Goal: Use online tool/utility: Utilize a website feature to perform a specific function

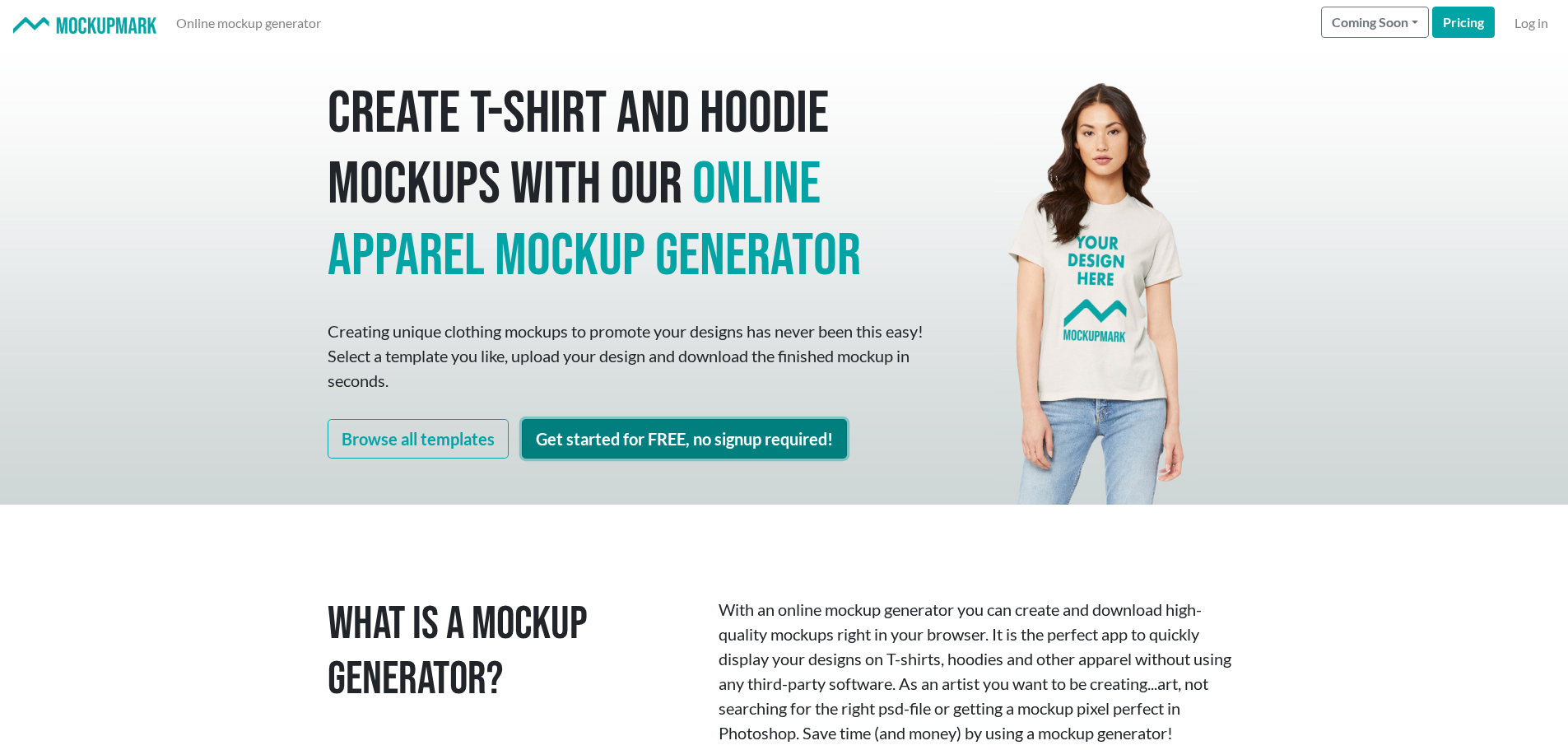
click at [705, 431] on link "Get started for FREE, no signup required!" at bounding box center [685, 439] width 326 height 40
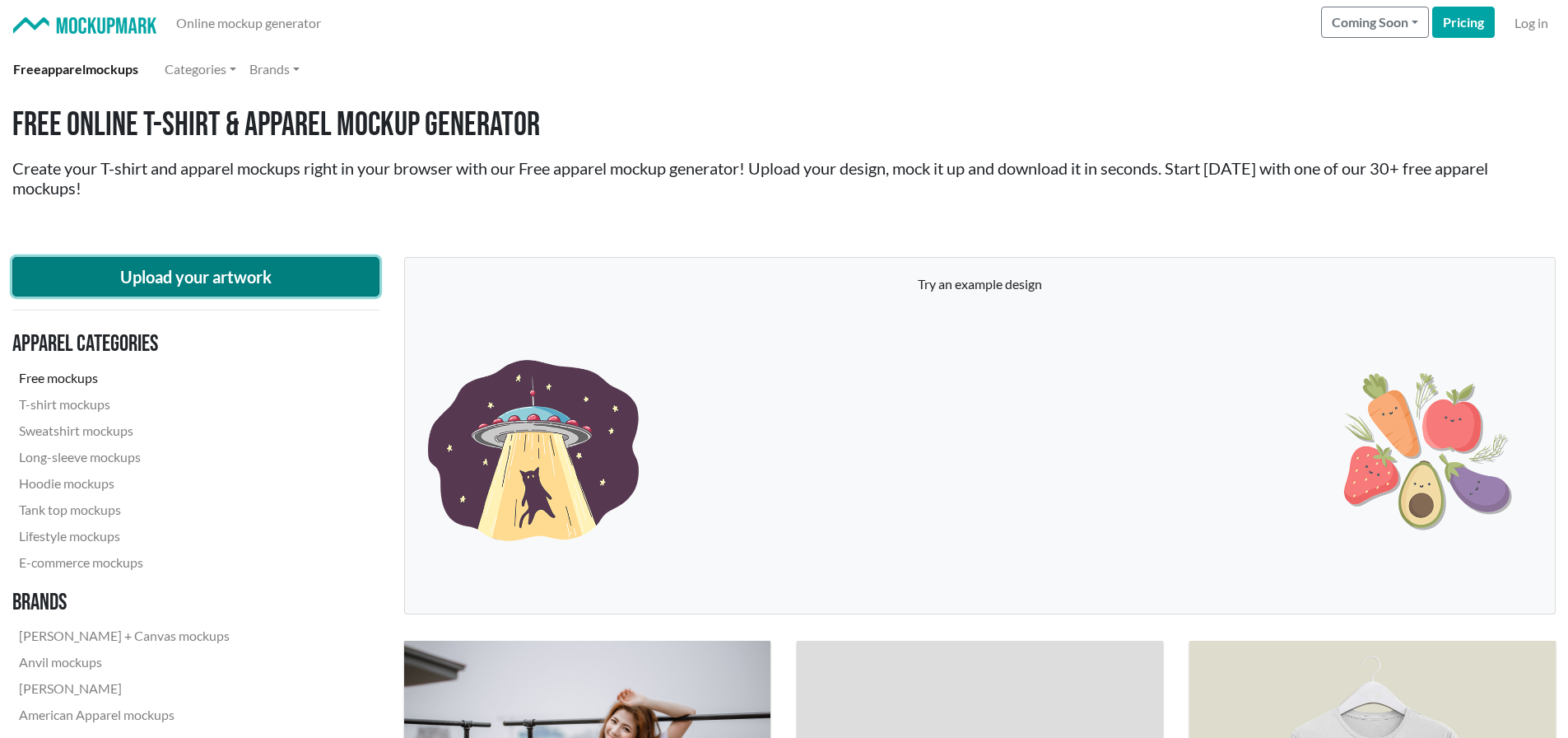
click at [232, 274] on button "Upload your artwork" at bounding box center [195, 277] width 367 height 40
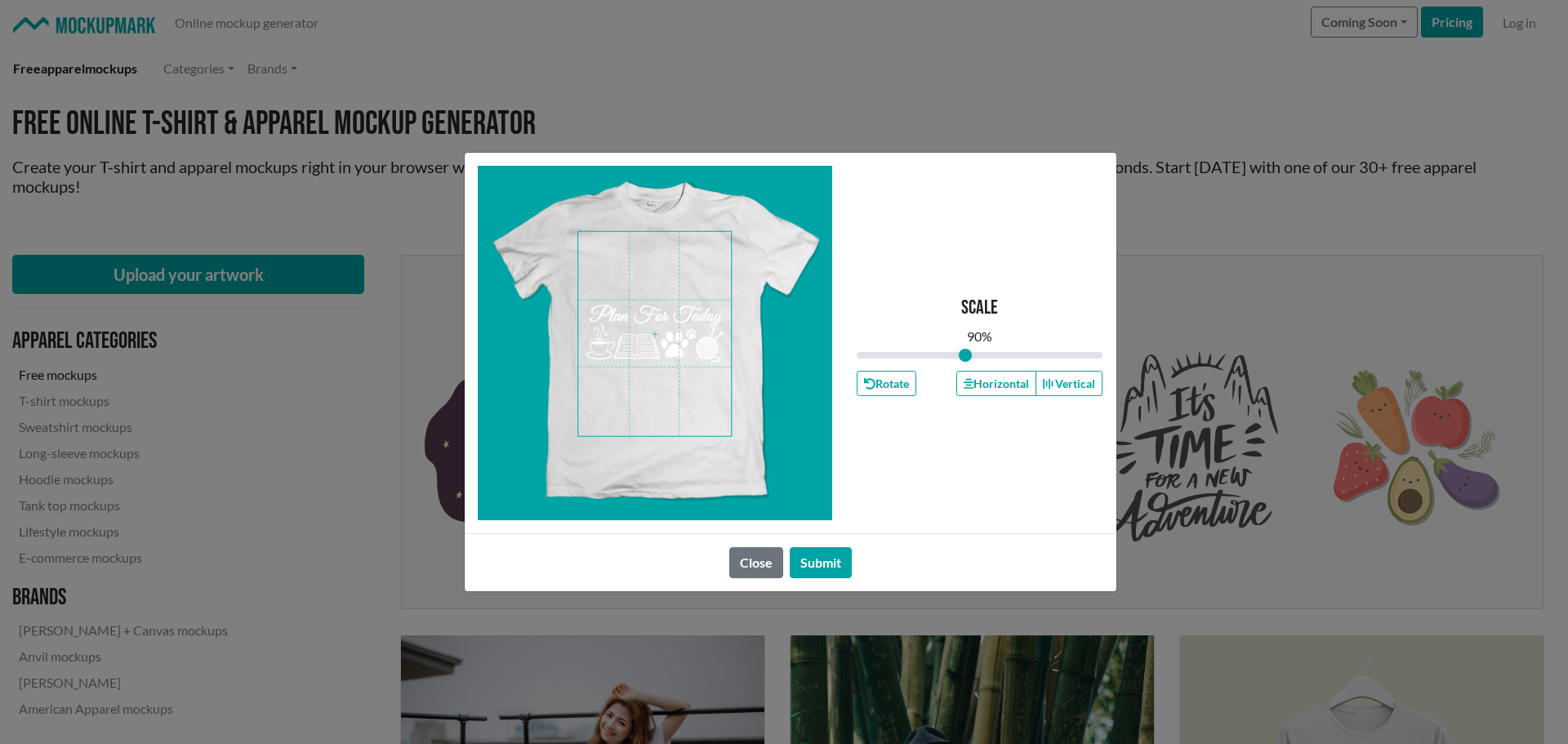
drag, startPoint x: 974, startPoint y: 354, endPoint x: 966, endPoint y: 354, distance: 8.0
type input "0.88"
click at [966, 354] on input "range" at bounding box center [979, 355] width 246 height 18
click at [695, 290] on span at bounding box center [654, 334] width 153 height 205
click at [988, 377] on button "Horizontal" at bounding box center [996, 384] width 80 height 26
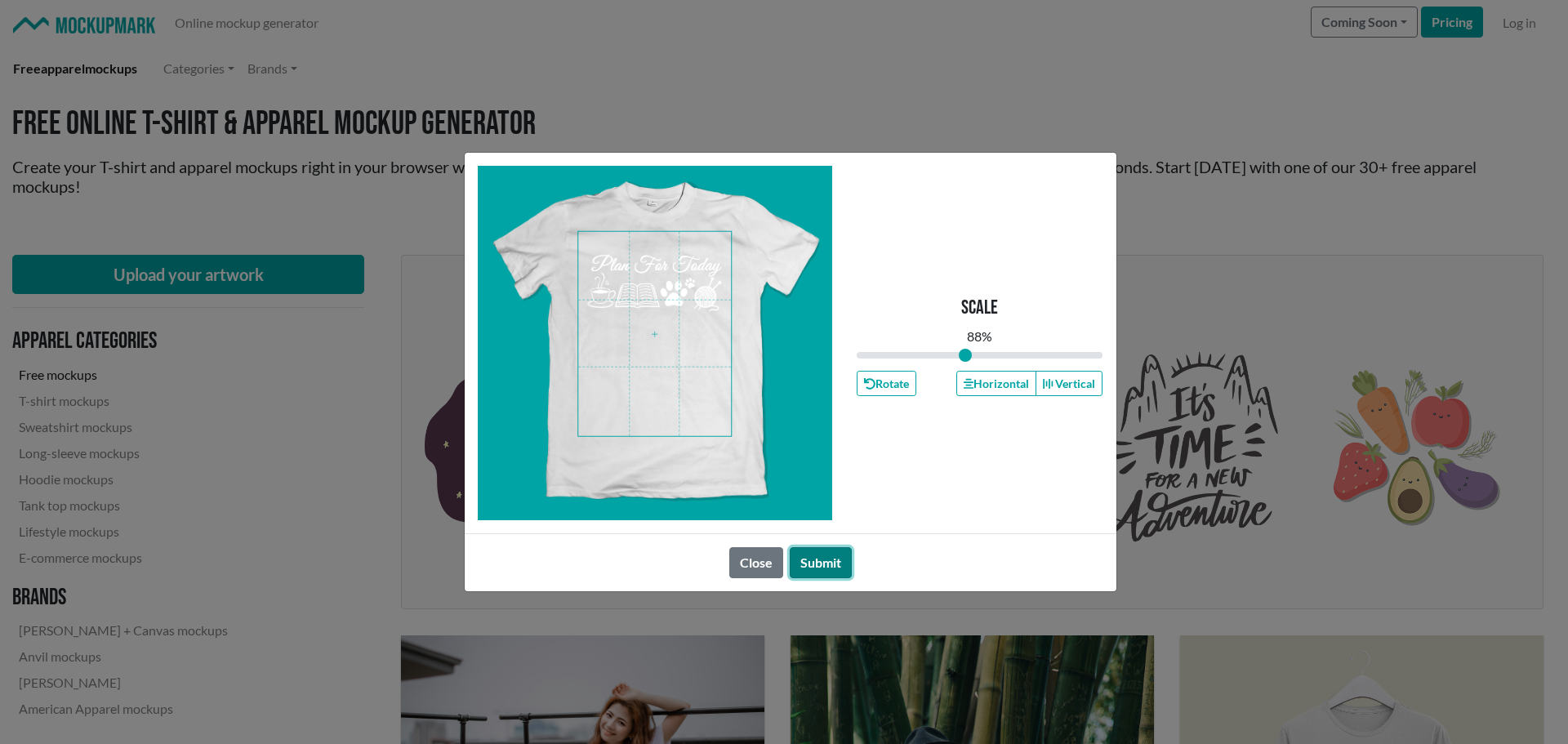
click at [827, 564] on button "Submit" at bounding box center [821, 562] width 62 height 31
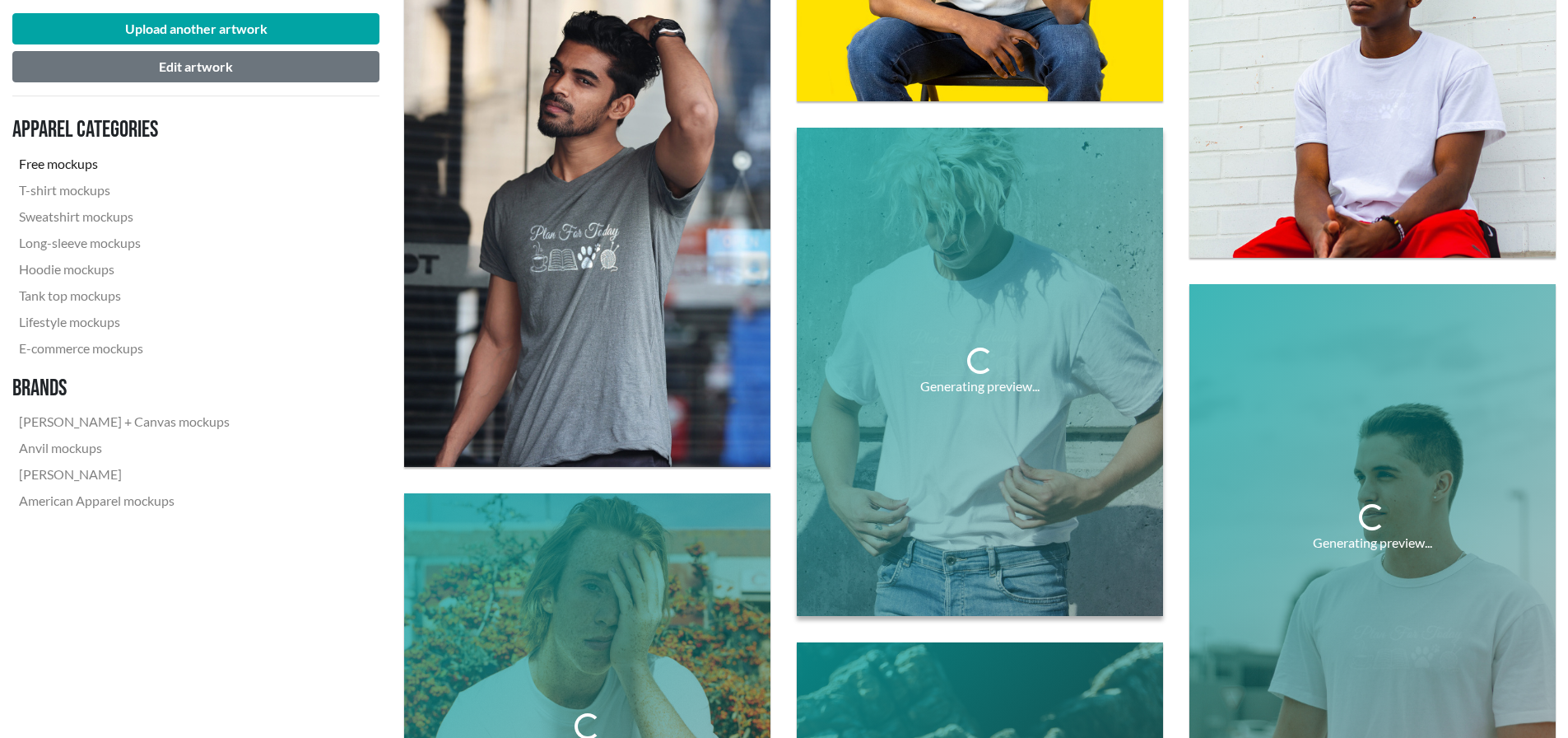
scroll to position [3293, 0]
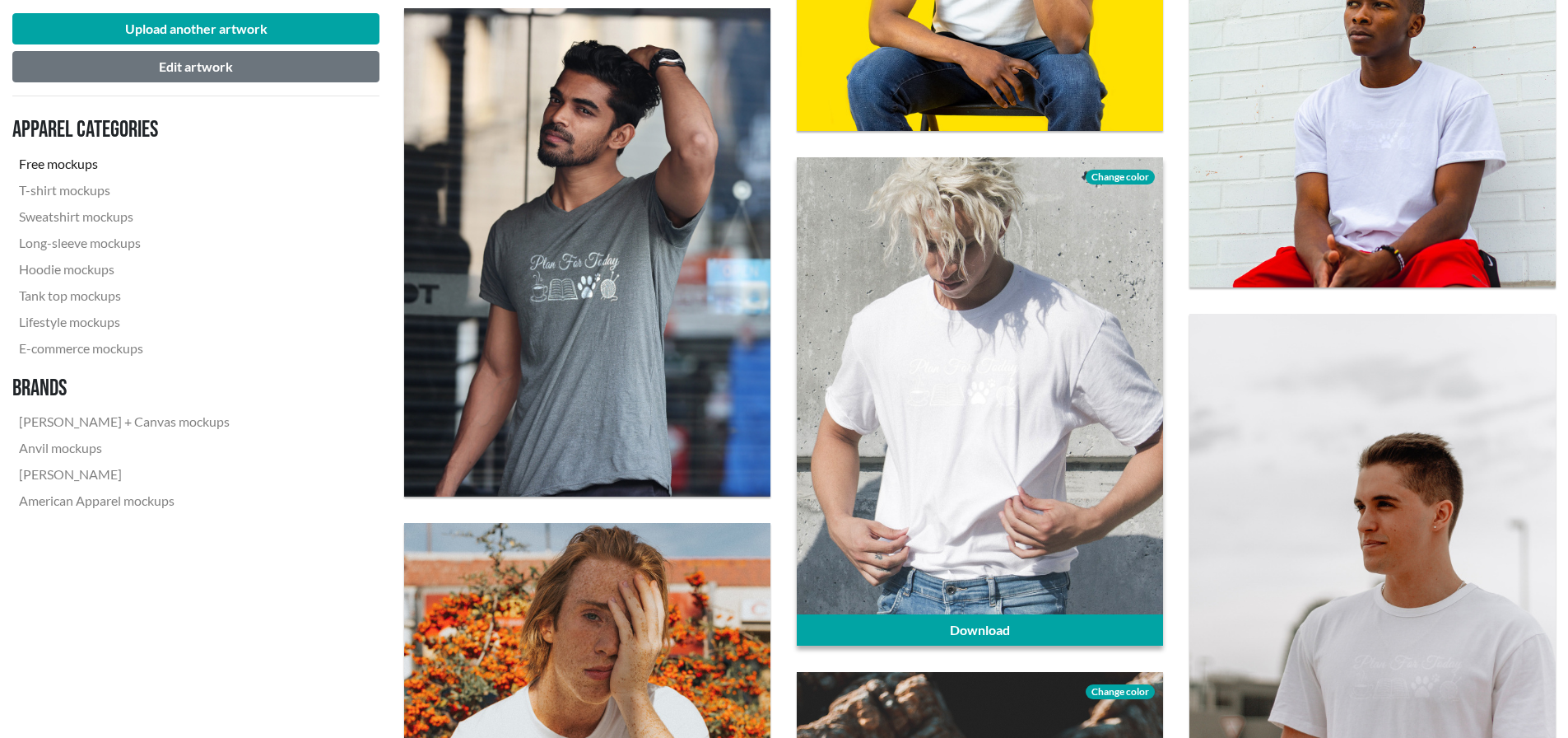
click at [1115, 177] on span "Change color" at bounding box center [1120, 176] width 69 height 15
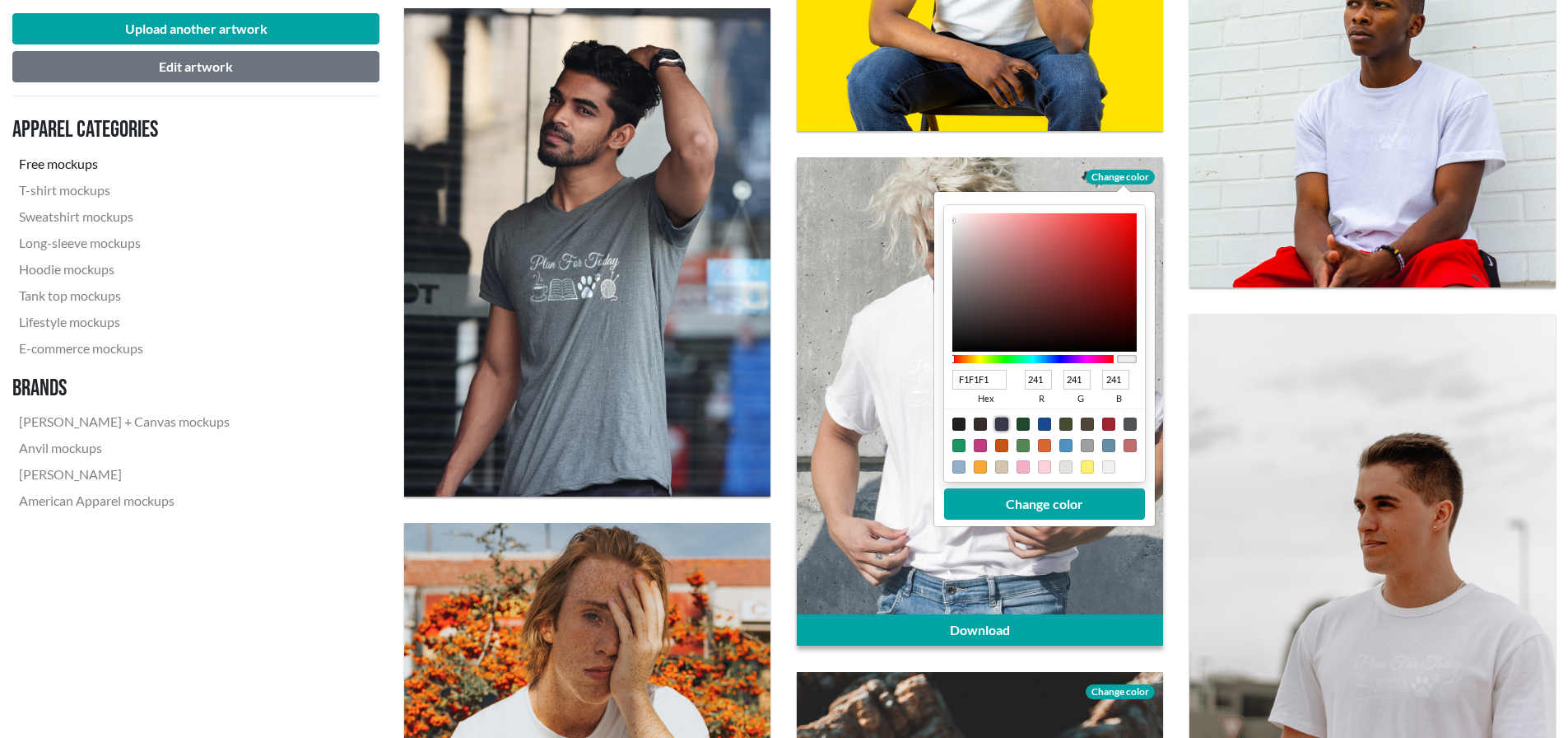
drag, startPoint x: 1002, startPoint y: 425, endPoint x: 1011, endPoint y: 424, distance: 9.1
click at [1003, 424] on div at bounding box center [1002, 424] width 13 height 13
type input "37384A"
type input "55"
type input "56"
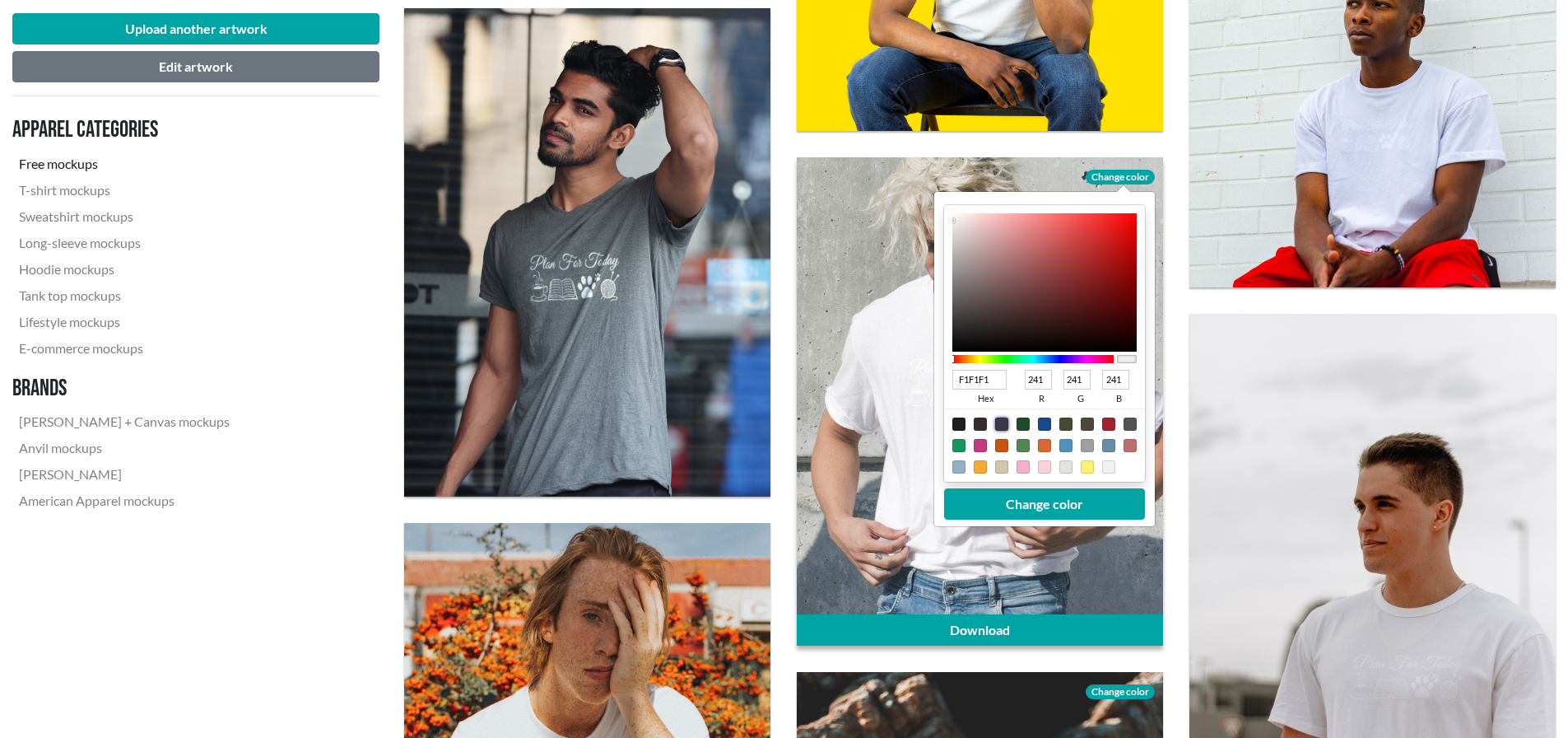
type input "74"
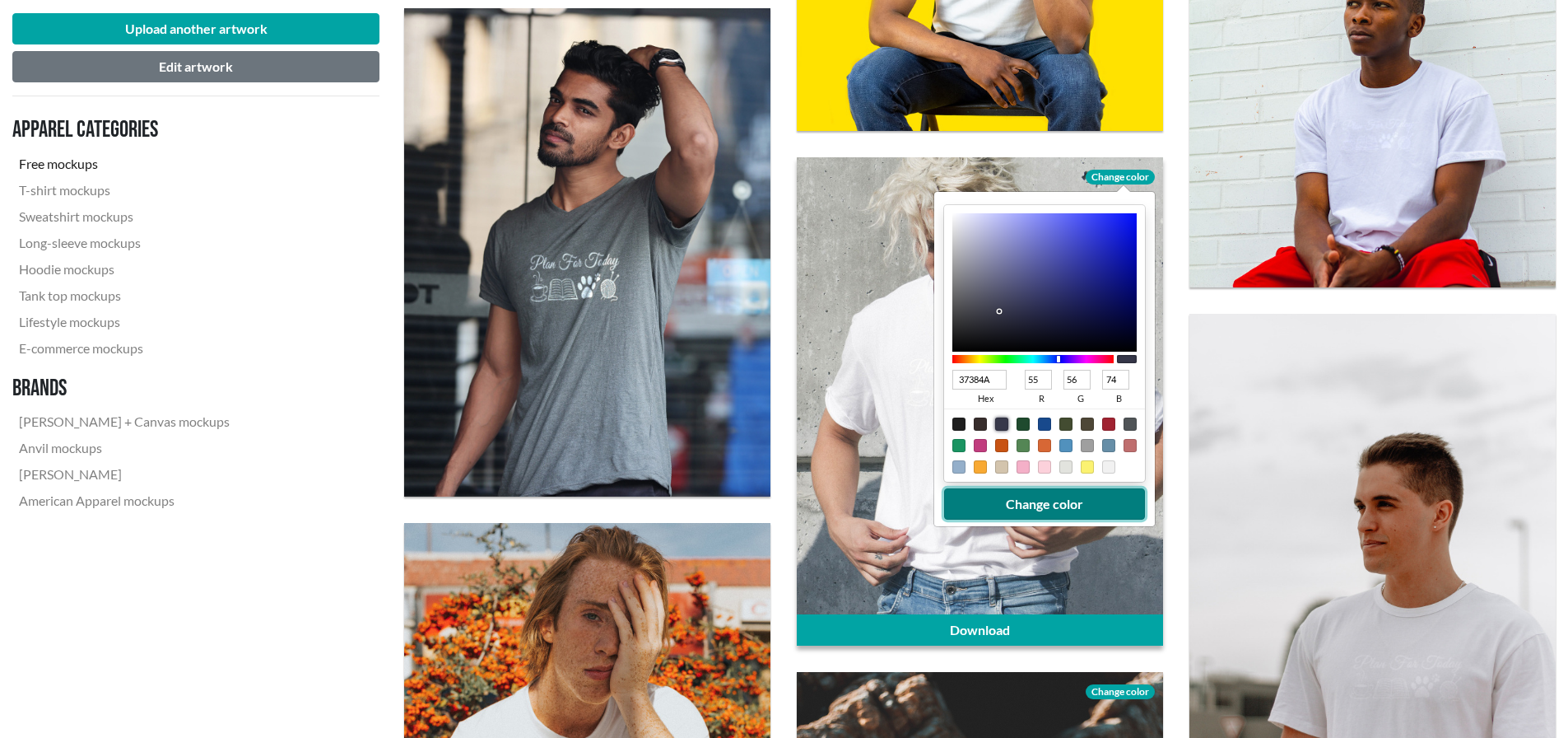
click at [1053, 511] on button "Change color" at bounding box center [1045, 503] width 201 height 31
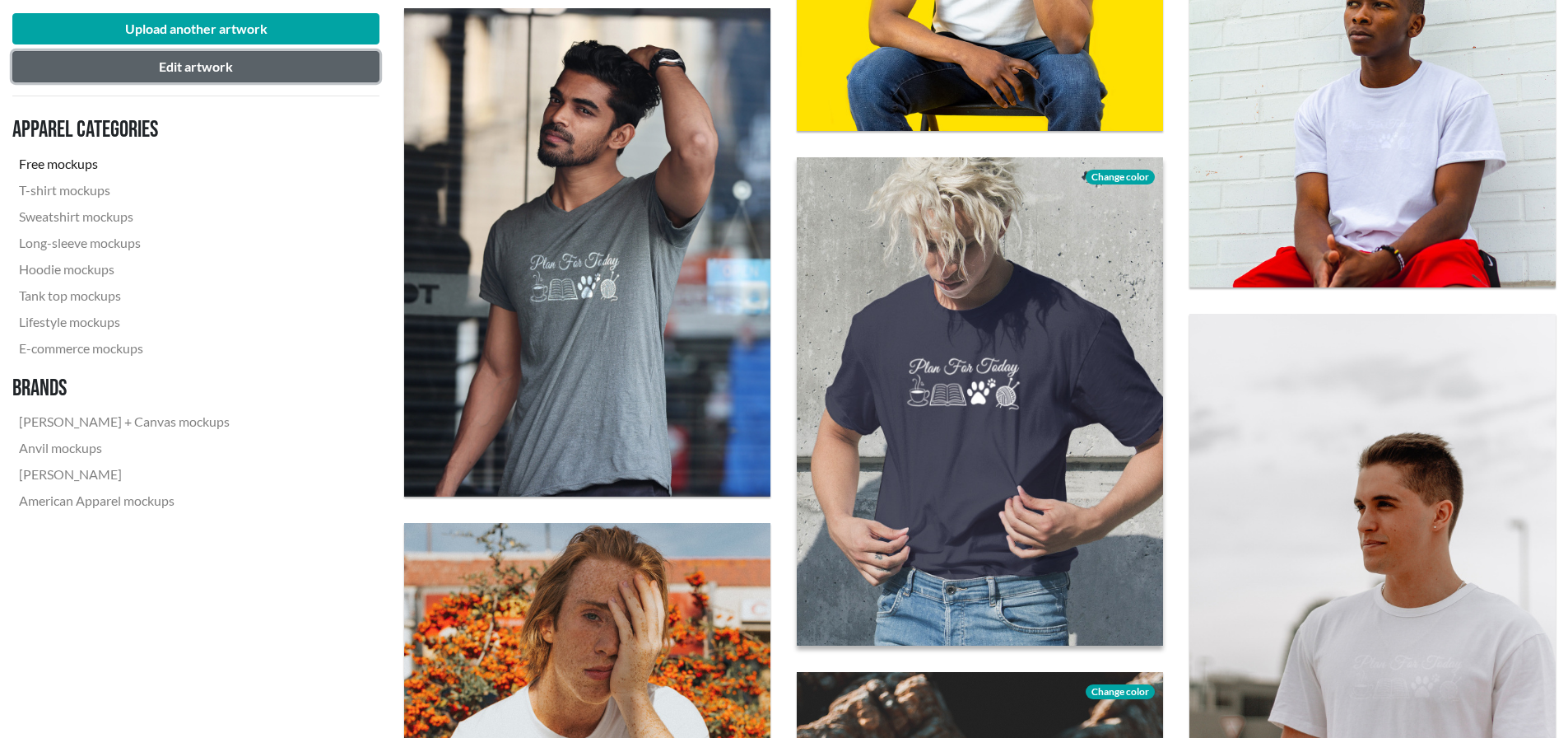
click at [219, 69] on button "Edit artwork" at bounding box center [195, 66] width 367 height 31
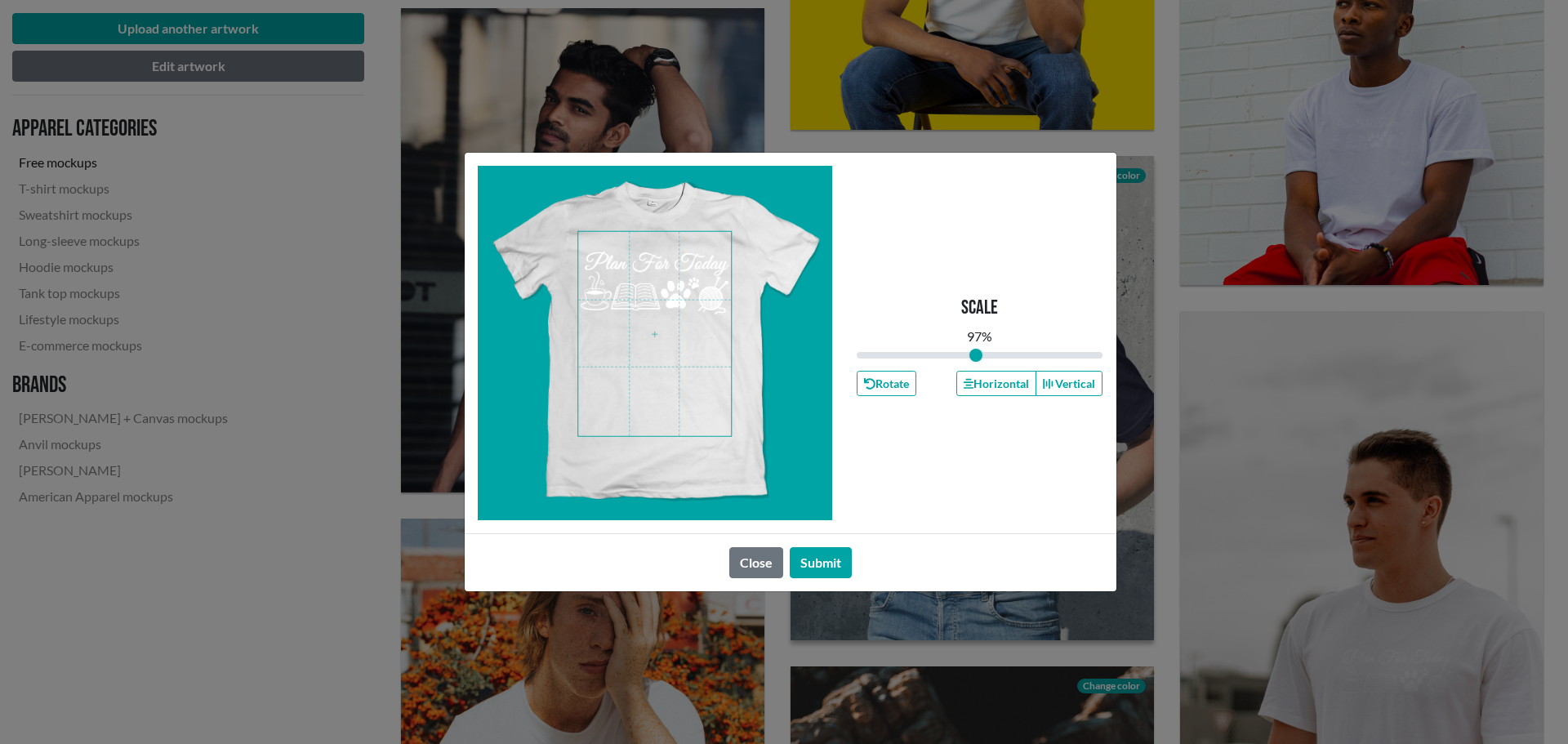
drag, startPoint x: 967, startPoint y: 351, endPoint x: 976, endPoint y: 351, distance: 9.0
type input "0.97"
click at [976, 351] on input "range" at bounding box center [979, 355] width 246 height 18
click at [990, 379] on button "Horizontal" at bounding box center [996, 384] width 80 height 26
click at [823, 557] on button "Submit" at bounding box center [821, 562] width 62 height 31
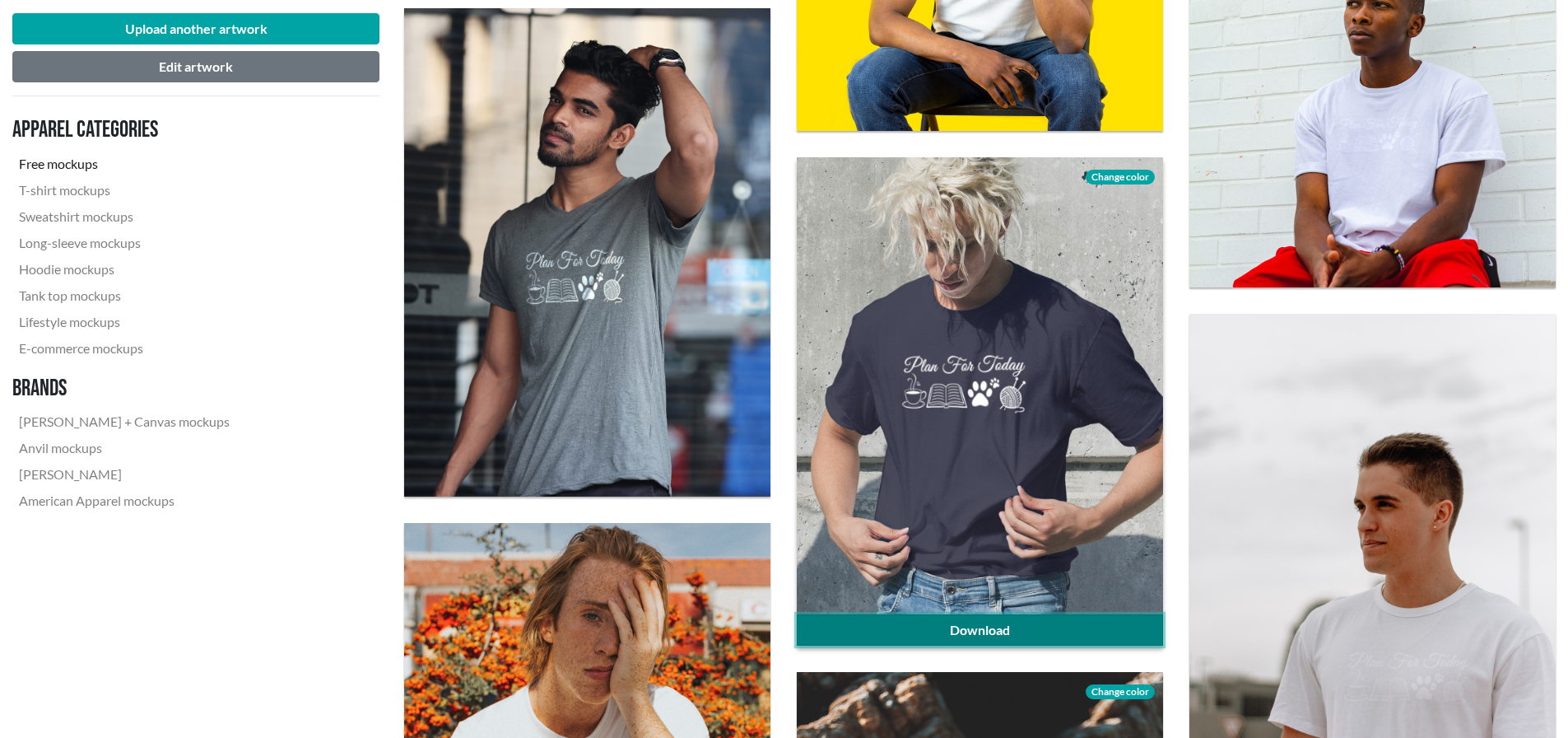
click at [988, 627] on link "Download" at bounding box center [980, 630] width 366 height 31
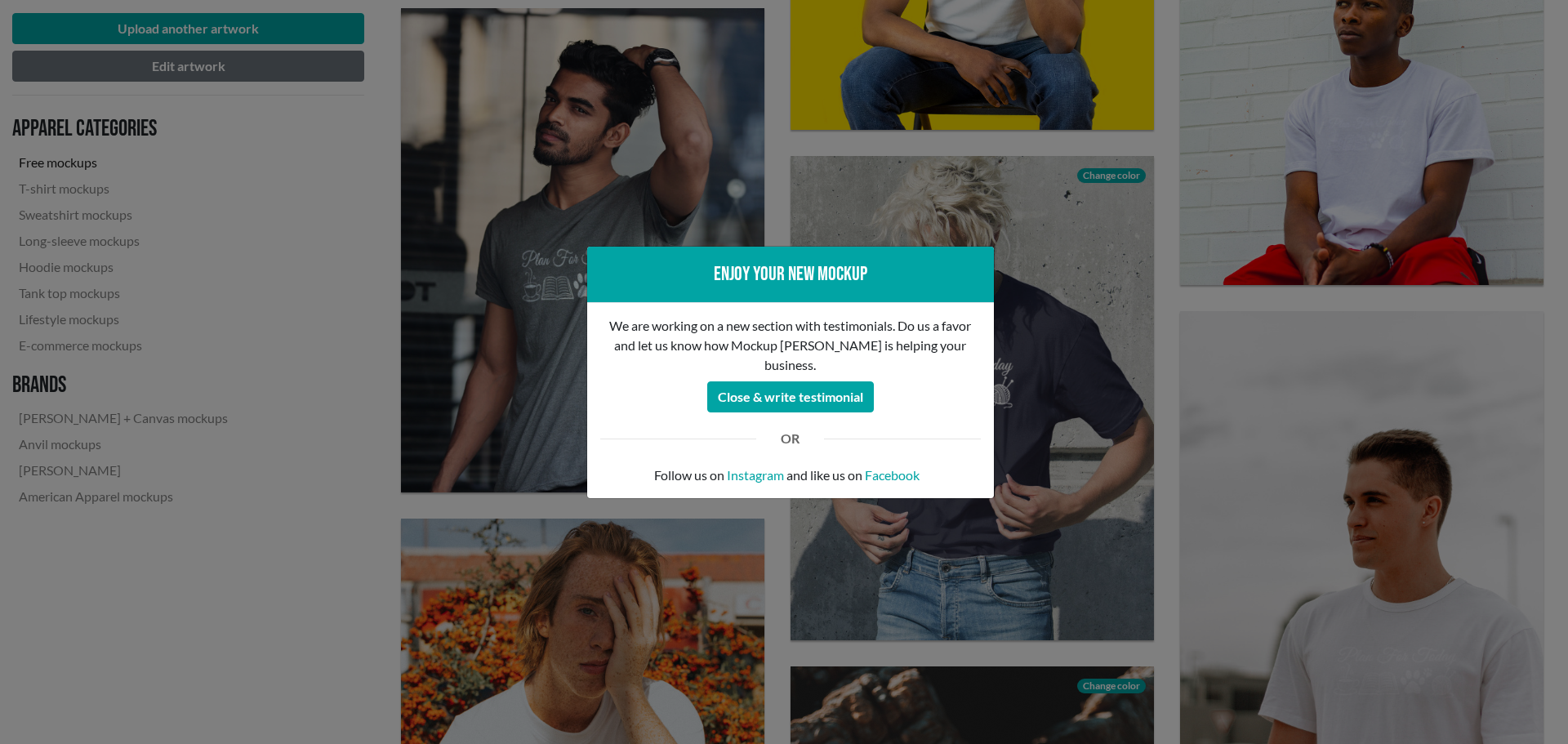
click at [1055, 266] on div "Enjoy your new mockup We are working on a new section with testimonials. Do us …" at bounding box center [784, 372] width 1568 height 744
